Goal: Information Seeking & Learning: Learn about a topic

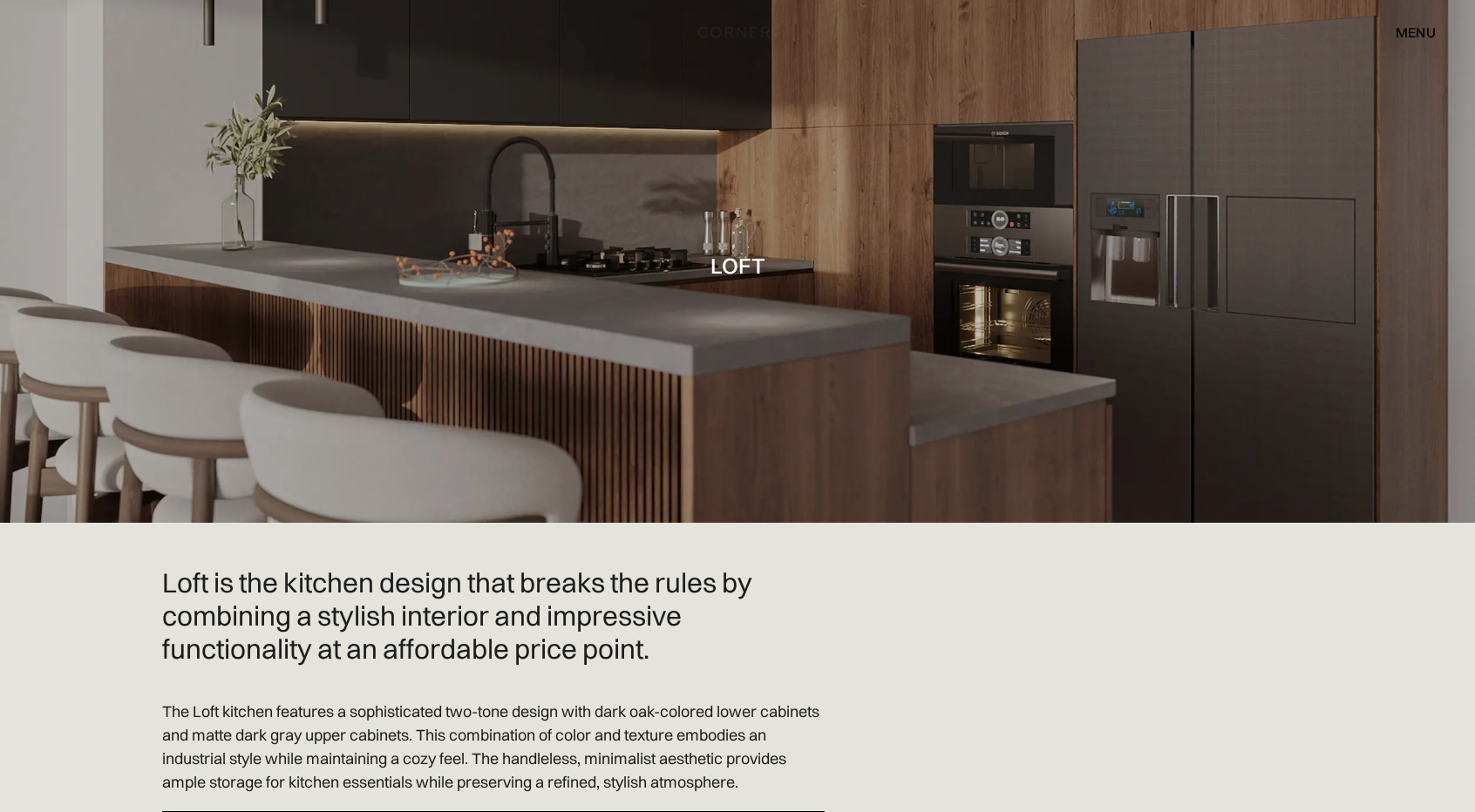
click at [1422, 32] on div "menu" at bounding box center [1416, 31] width 40 height 14
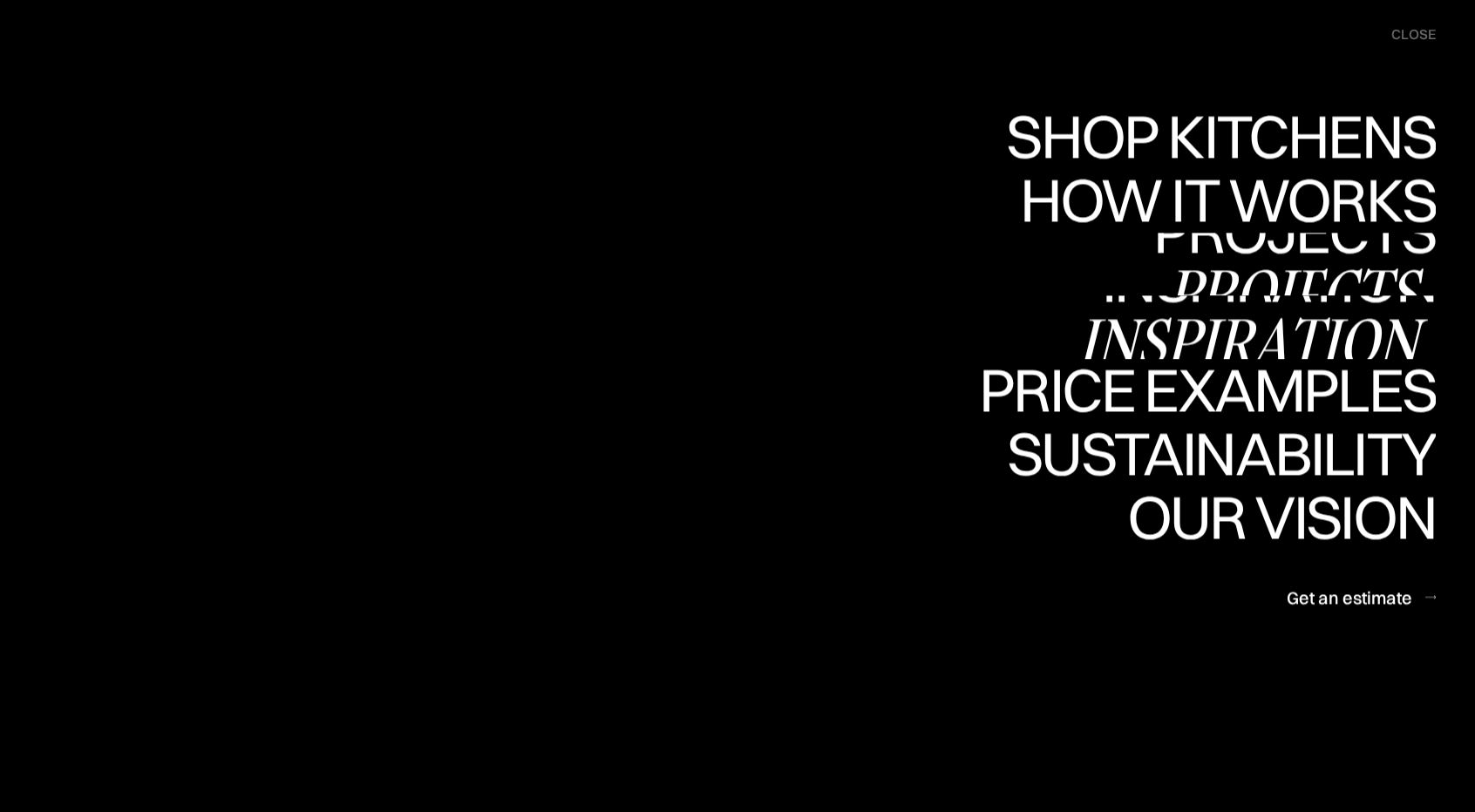
click at [1344, 311] on div "Inspiration" at bounding box center [1255, 342] width 358 height 61
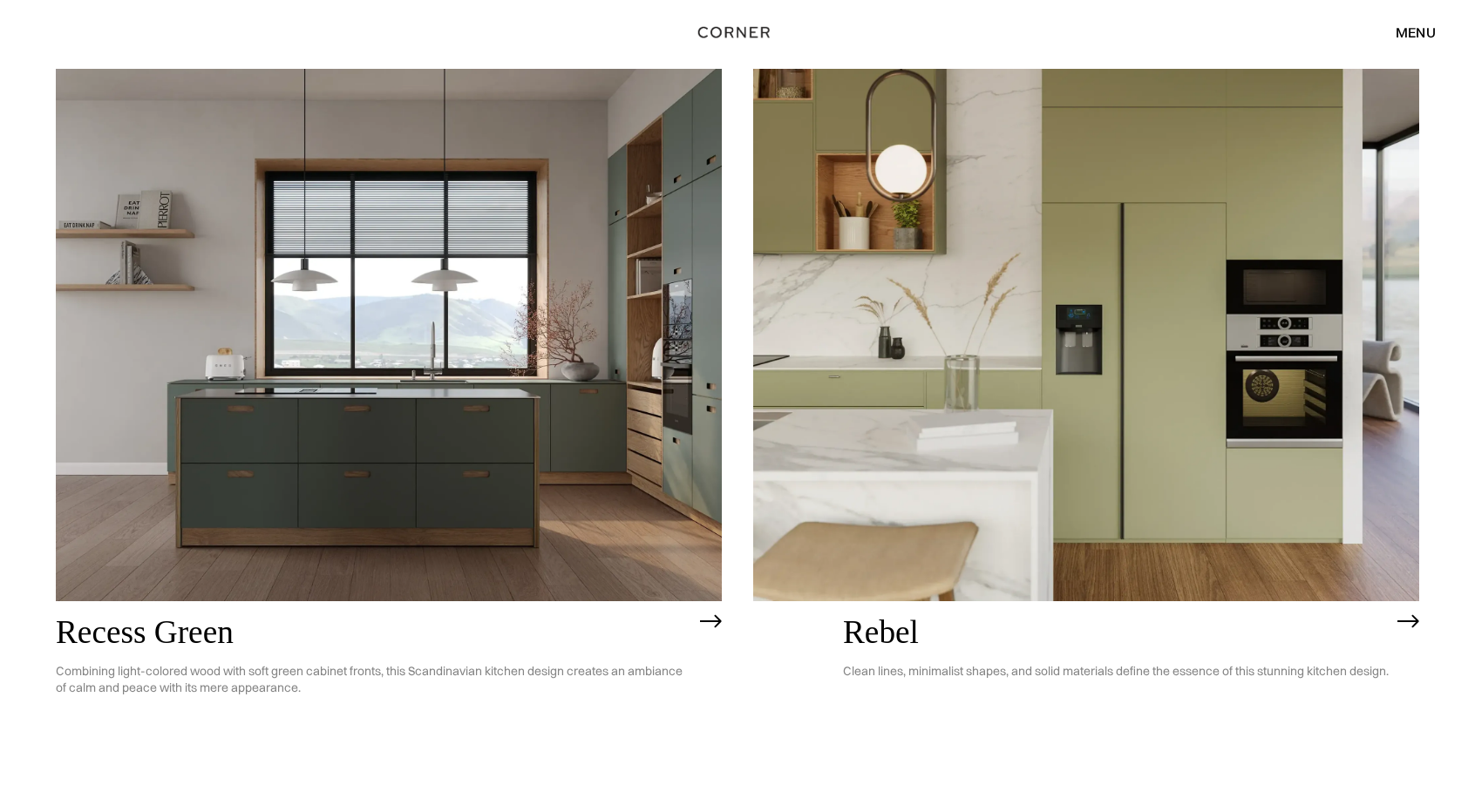
scroll to position [3378, 0]
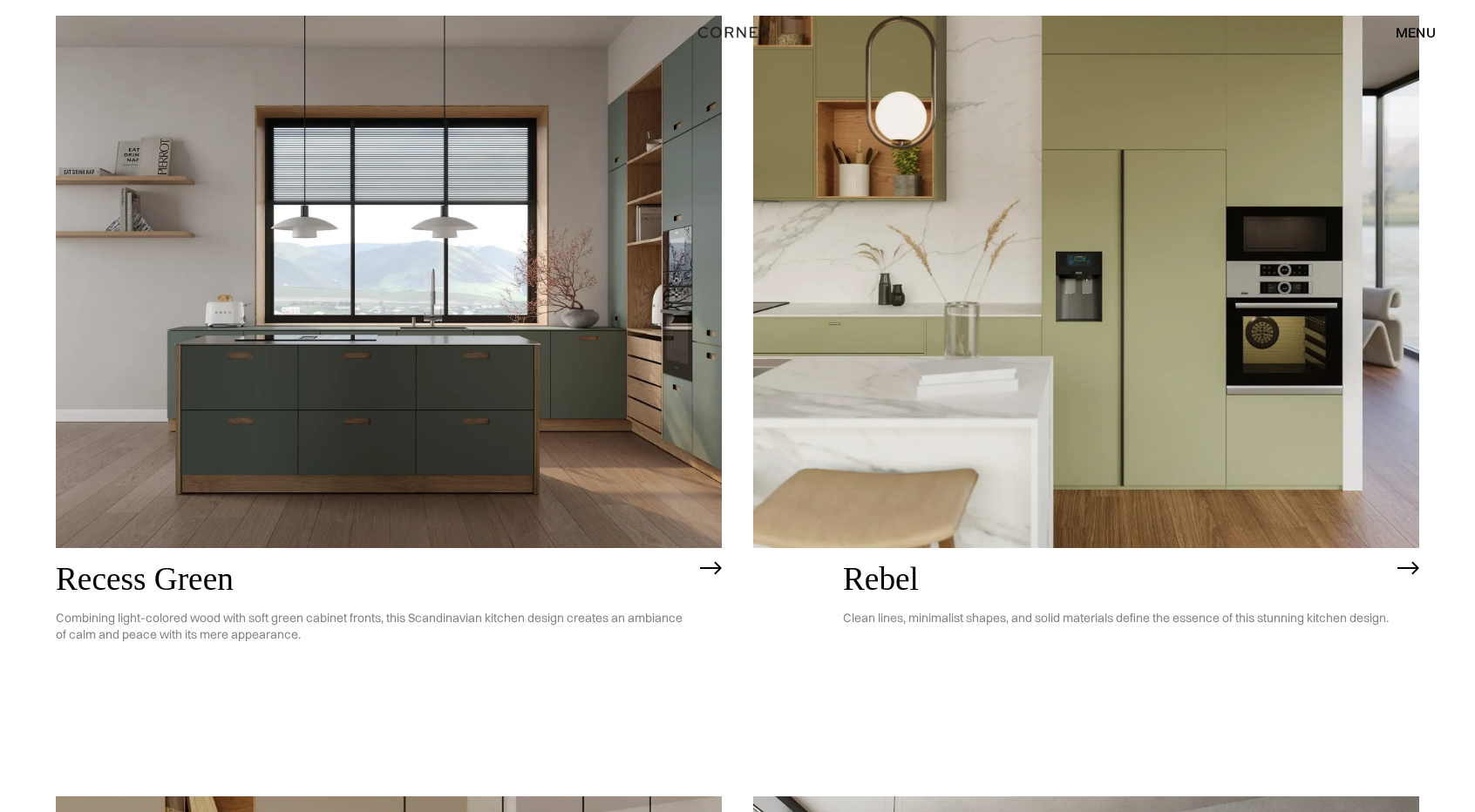
click at [391, 400] on img at bounding box center [388, 281] width 665 height 532
